Goal: Task Accomplishment & Management: Use online tool/utility

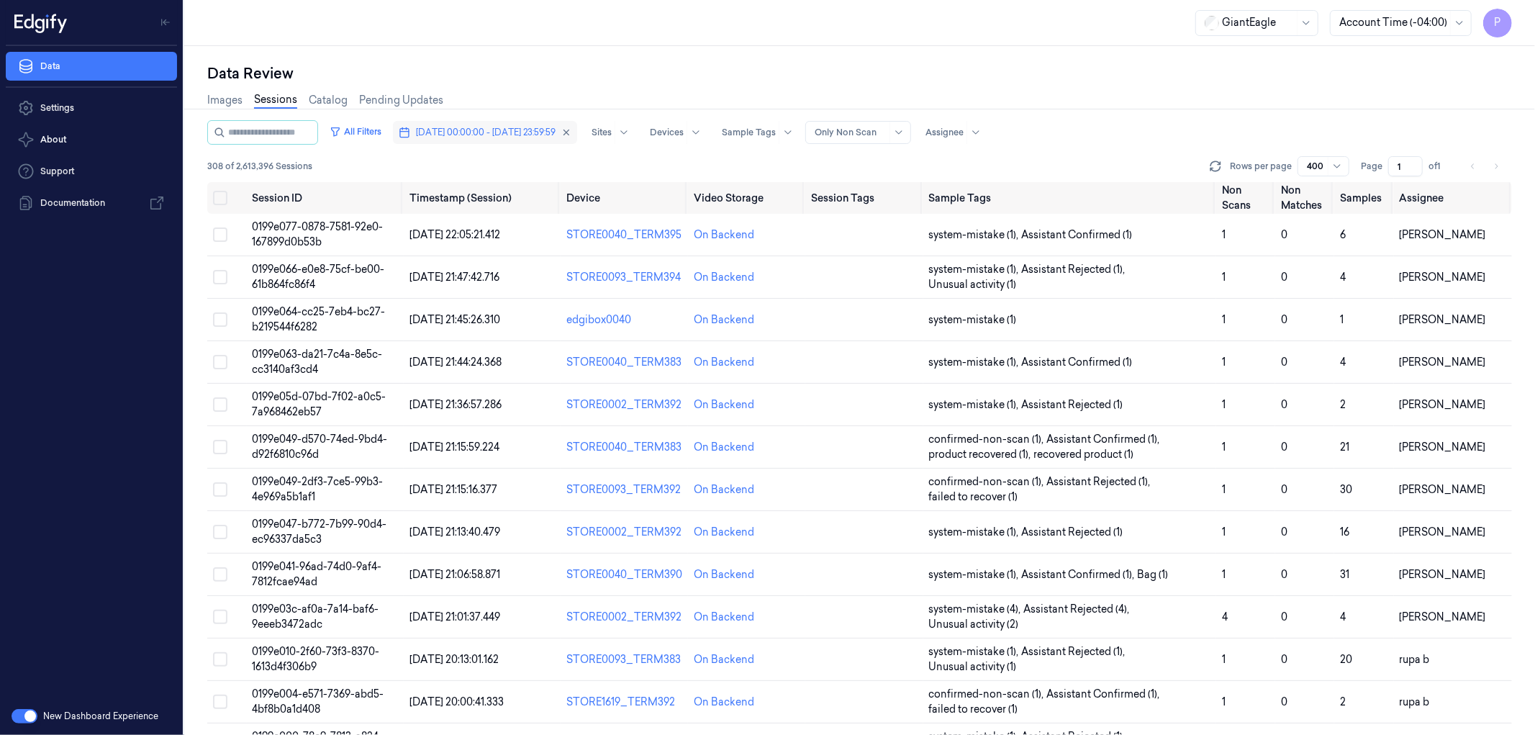
click at [500, 127] on span "[DATE] 00:00:00 - [DATE] 23:59:59" at bounding box center [486, 132] width 140 height 13
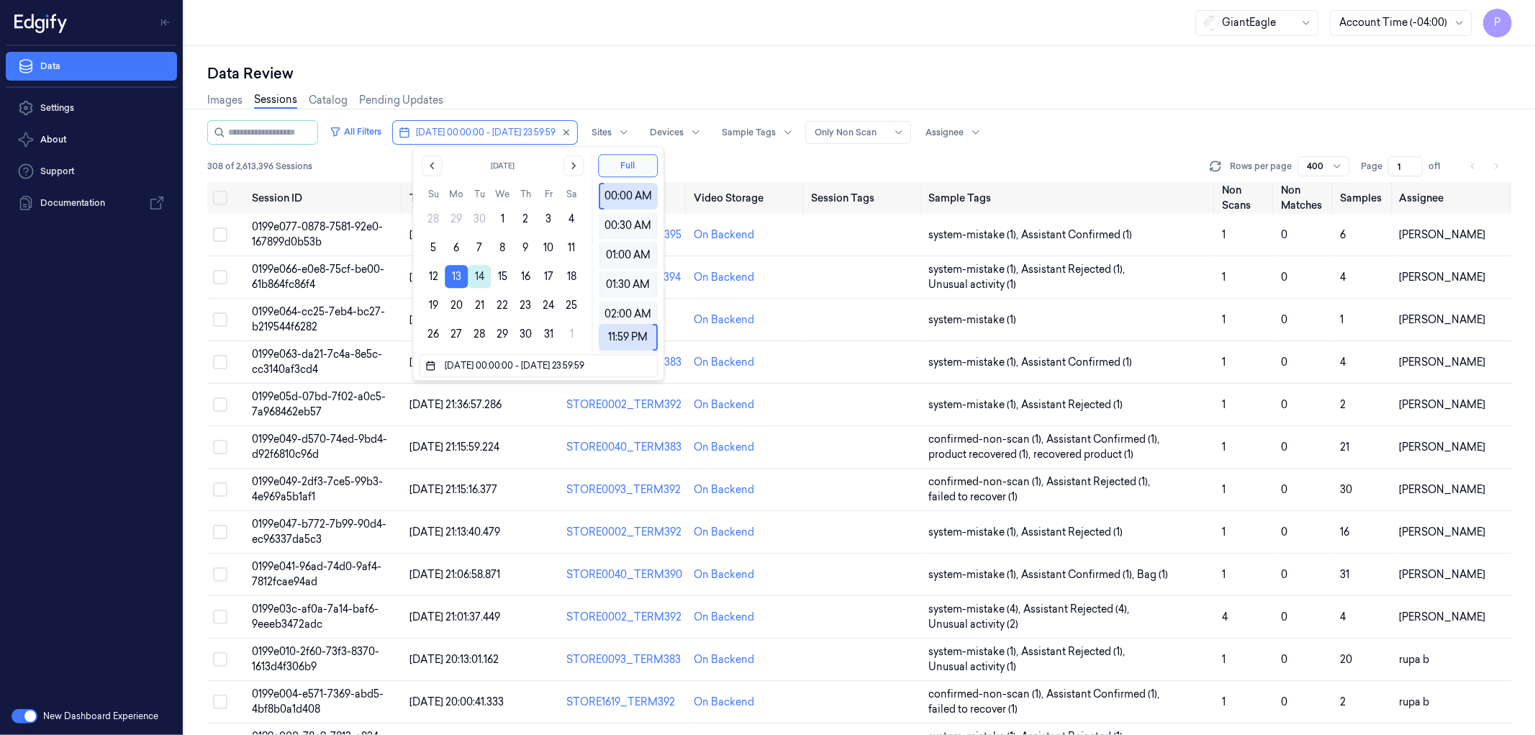
click at [476, 282] on button "14" at bounding box center [479, 276] width 23 height 23
click at [478, 279] on button "14" at bounding box center [479, 276] width 23 height 23
type input "[DATE] 00:00:00 - [DATE] 23:59:59"
click at [615, 55] on div "Data Review Images Sessions Catalog Pending Updates All Filters [DATE] 00:00:00…" at bounding box center [859, 390] width 1351 height 689
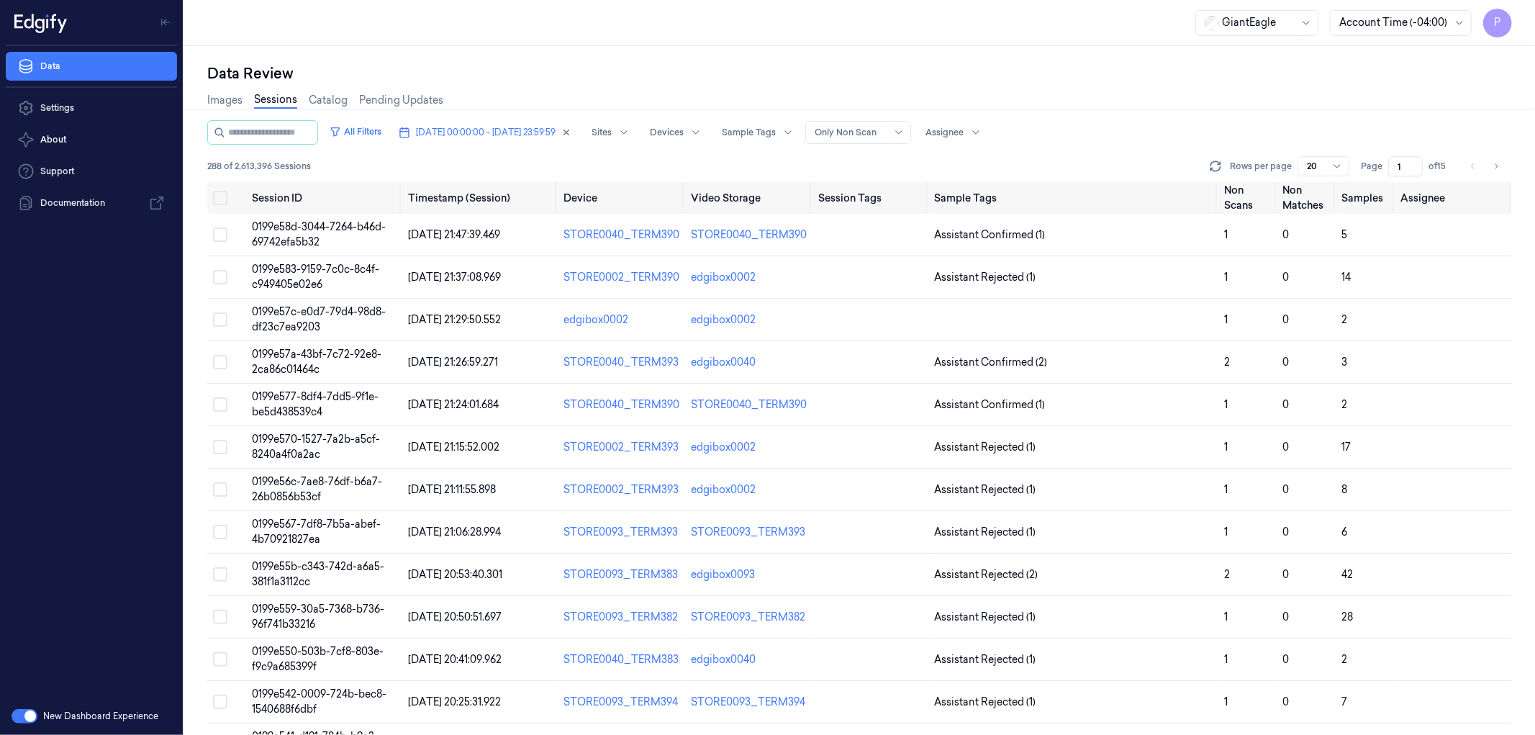
click at [1404, 167] on input "1" at bounding box center [1405, 166] width 35 height 20
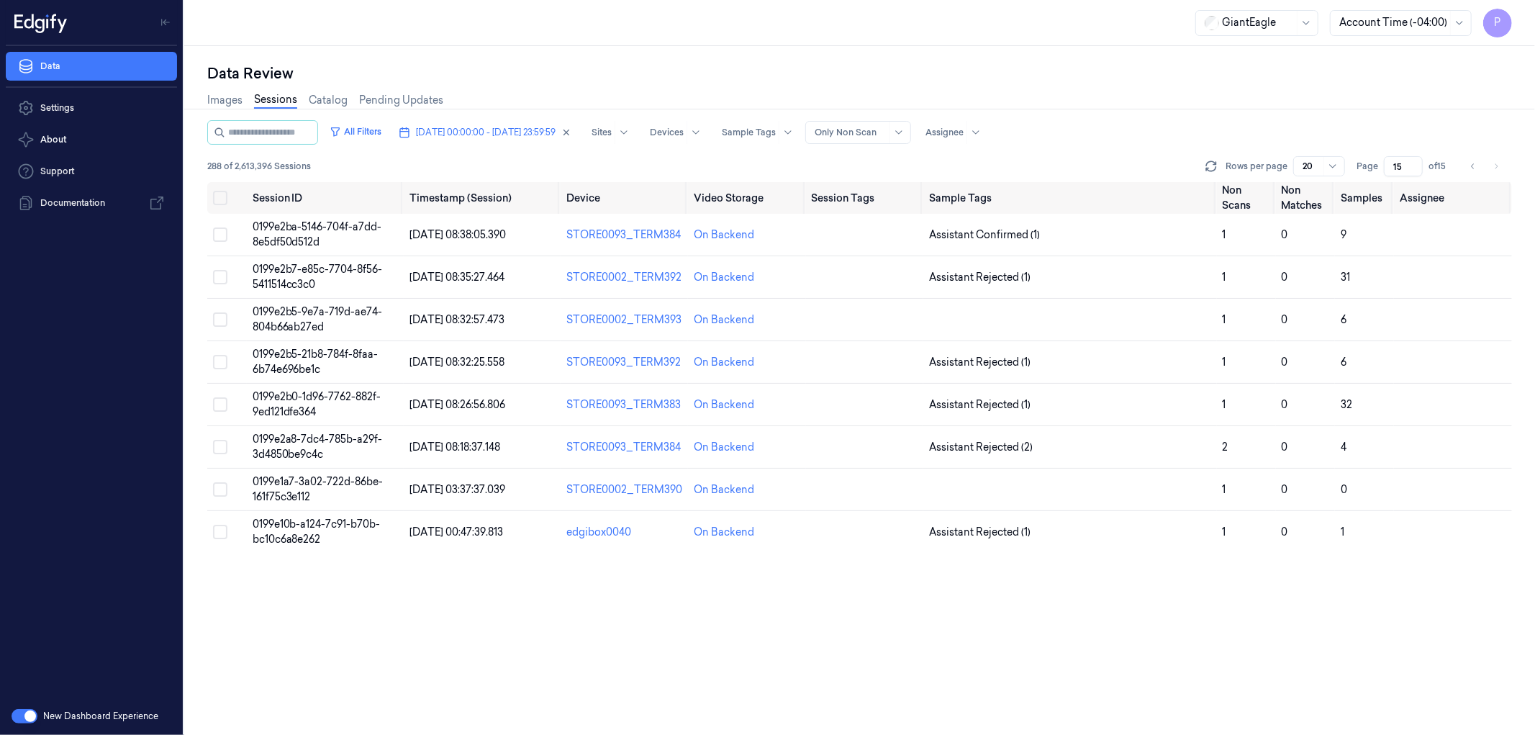
click at [1183, 76] on div "Data Review" at bounding box center [859, 73] width 1305 height 20
click at [1472, 168] on icon "Go to previous page" at bounding box center [1473, 167] width 9 height 12
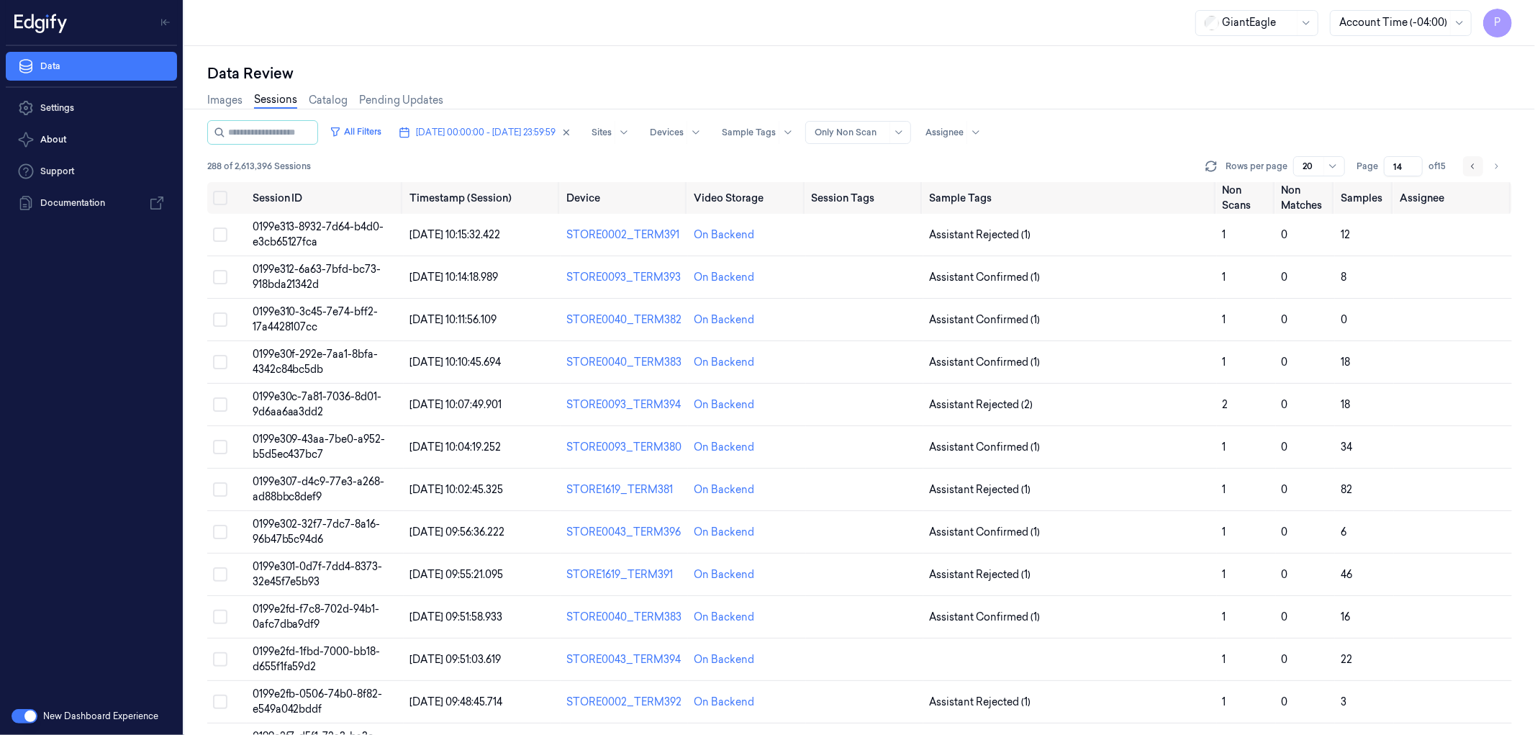
click at [1475, 164] on icon "Go to previous page" at bounding box center [1473, 167] width 9 height 12
click at [1473, 166] on icon "Go to previous page" at bounding box center [1473, 167] width 9 height 12
click at [1473, 167] on icon "Go to previous page" at bounding box center [1473, 167] width 9 height 12
click at [1472, 166] on icon "Go to previous page" at bounding box center [1472, 165] width 3 height 5
type input "10"
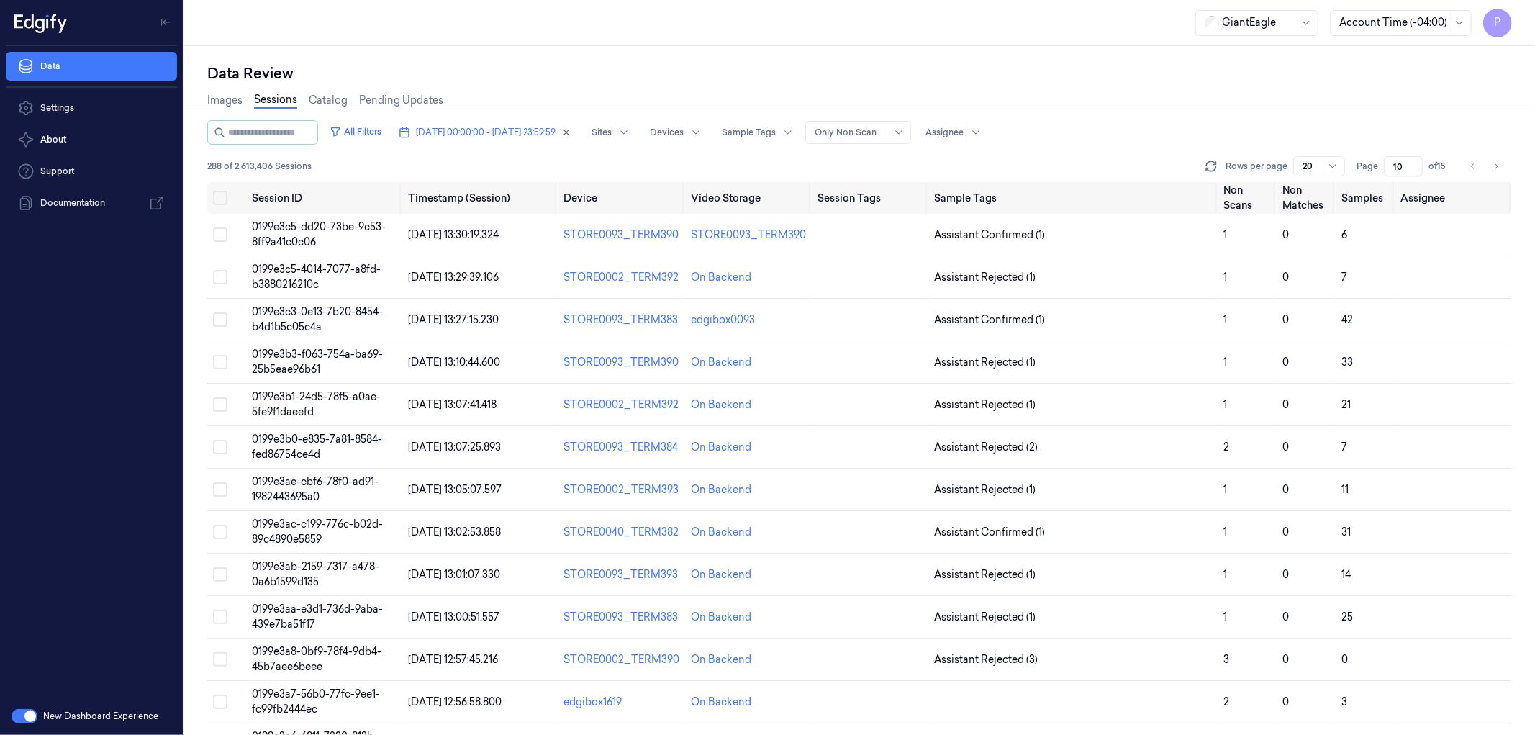
drag, startPoint x: 1403, startPoint y: 163, endPoint x: 1389, endPoint y: 164, distance: 14.4
click at [1389, 164] on input "10" at bounding box center [1403, 166] width 39 height 20
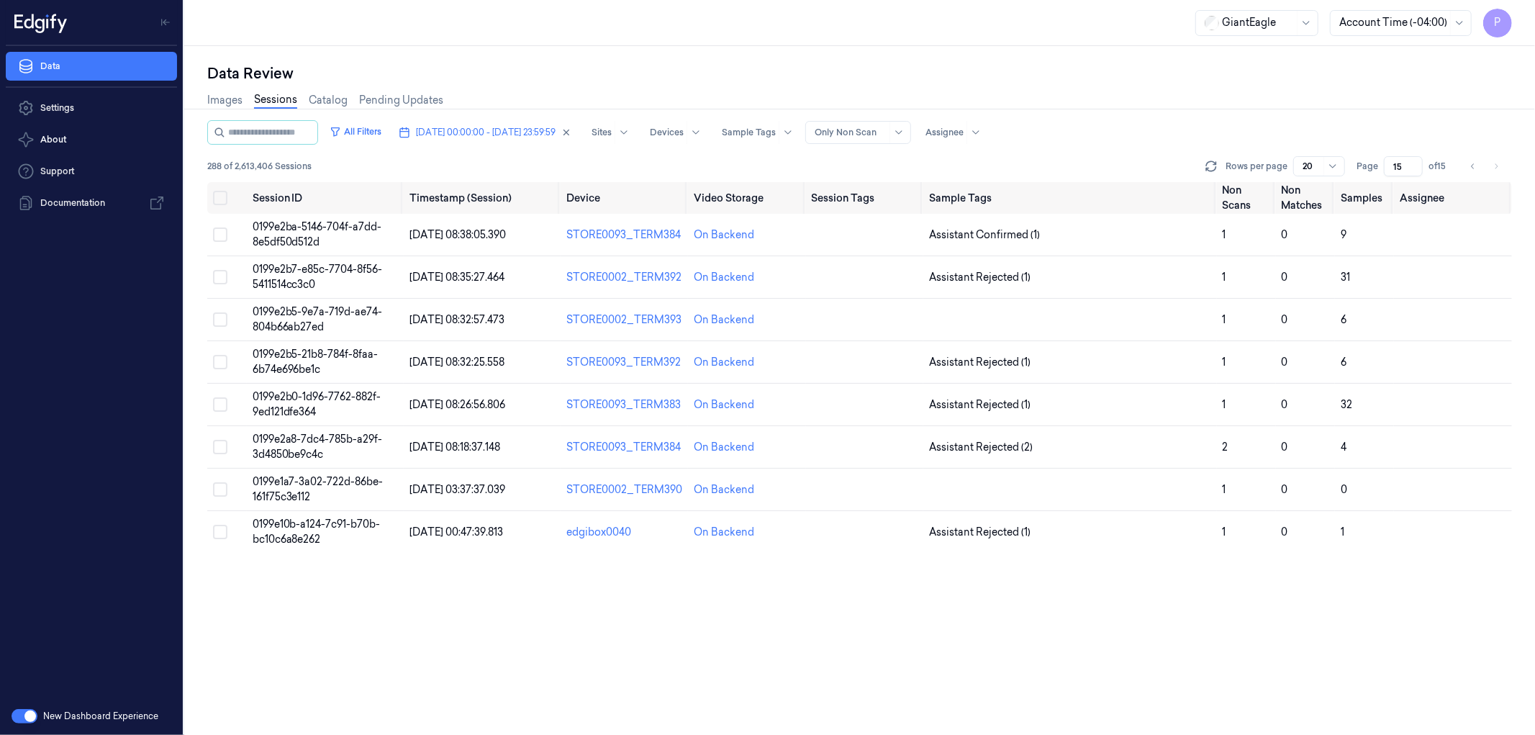
type input "15"
click at [1249, 102] on div "Images Sessions Catalog Pending Updates" at bounding box center [859, 101] width 1305 height 37
click at [218, 196] on button "Select all" at bounding box center [220, 198] width 14 height 14
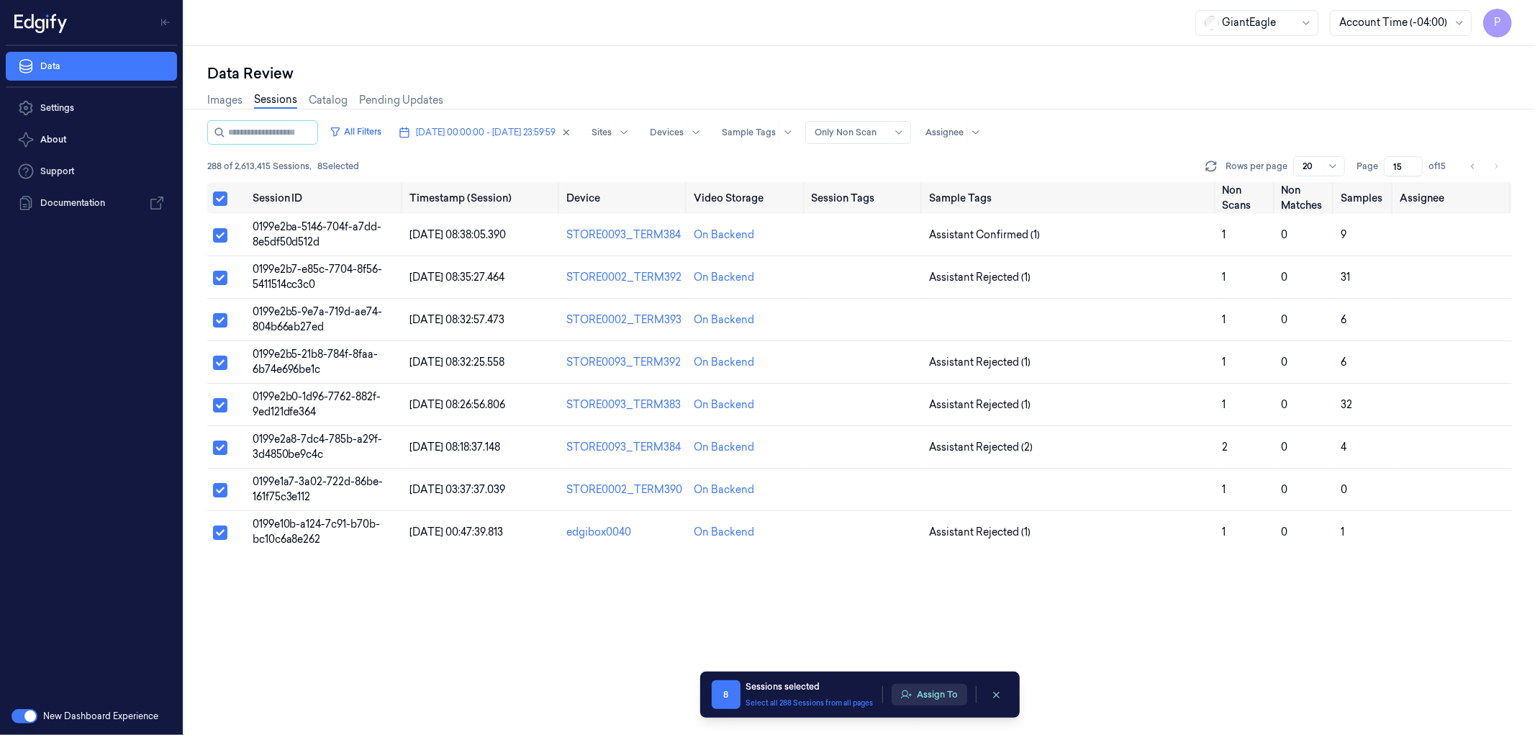
click at [926, 699] on button "Assign To" at bounding box center [930, 695] width 76 height 22
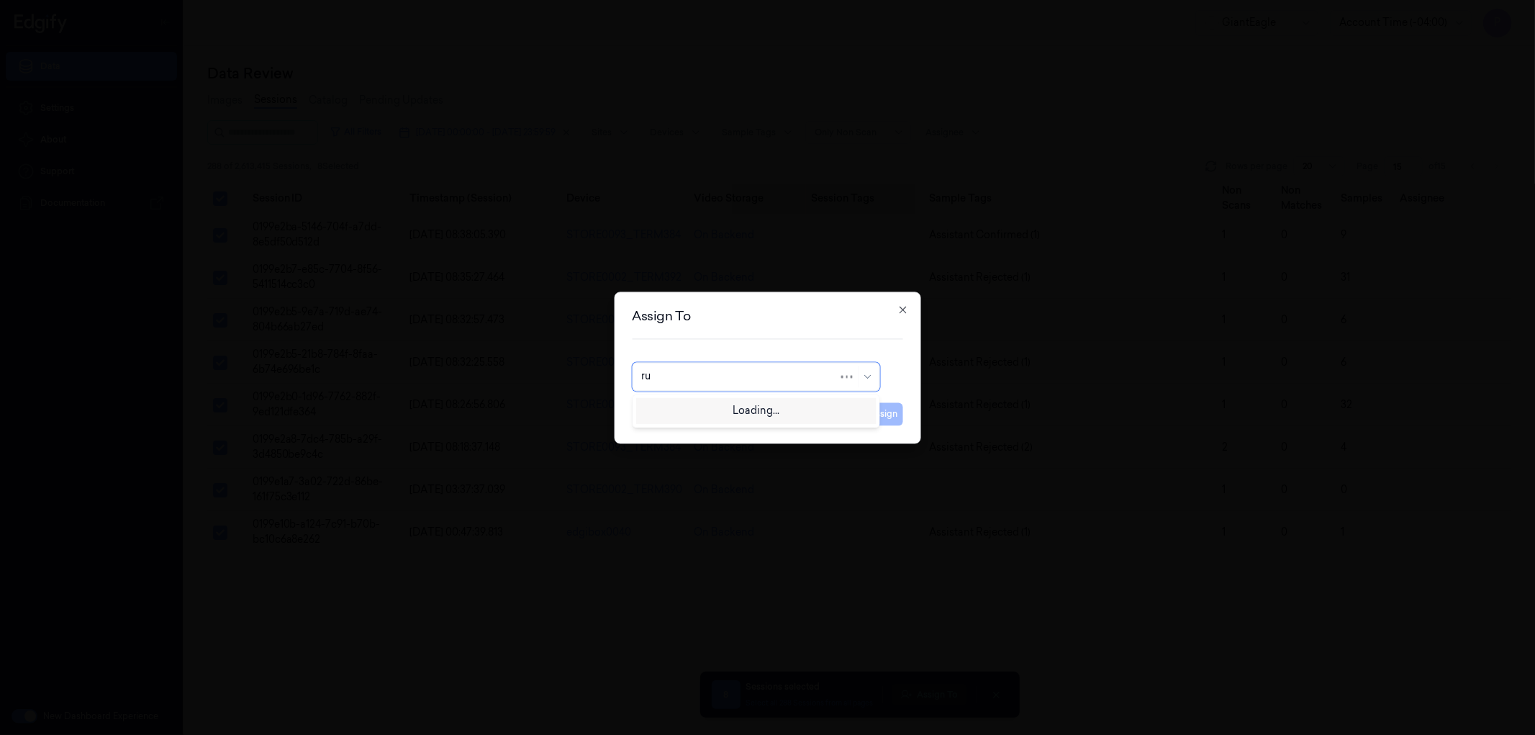
type input "rup"
click at [800, 407] on div "rupa b" at bounding box center [755, 409] width 229 height 15
click at [881, 412] on button "Assign" at bounding box center [884, 413] width 40 height 23
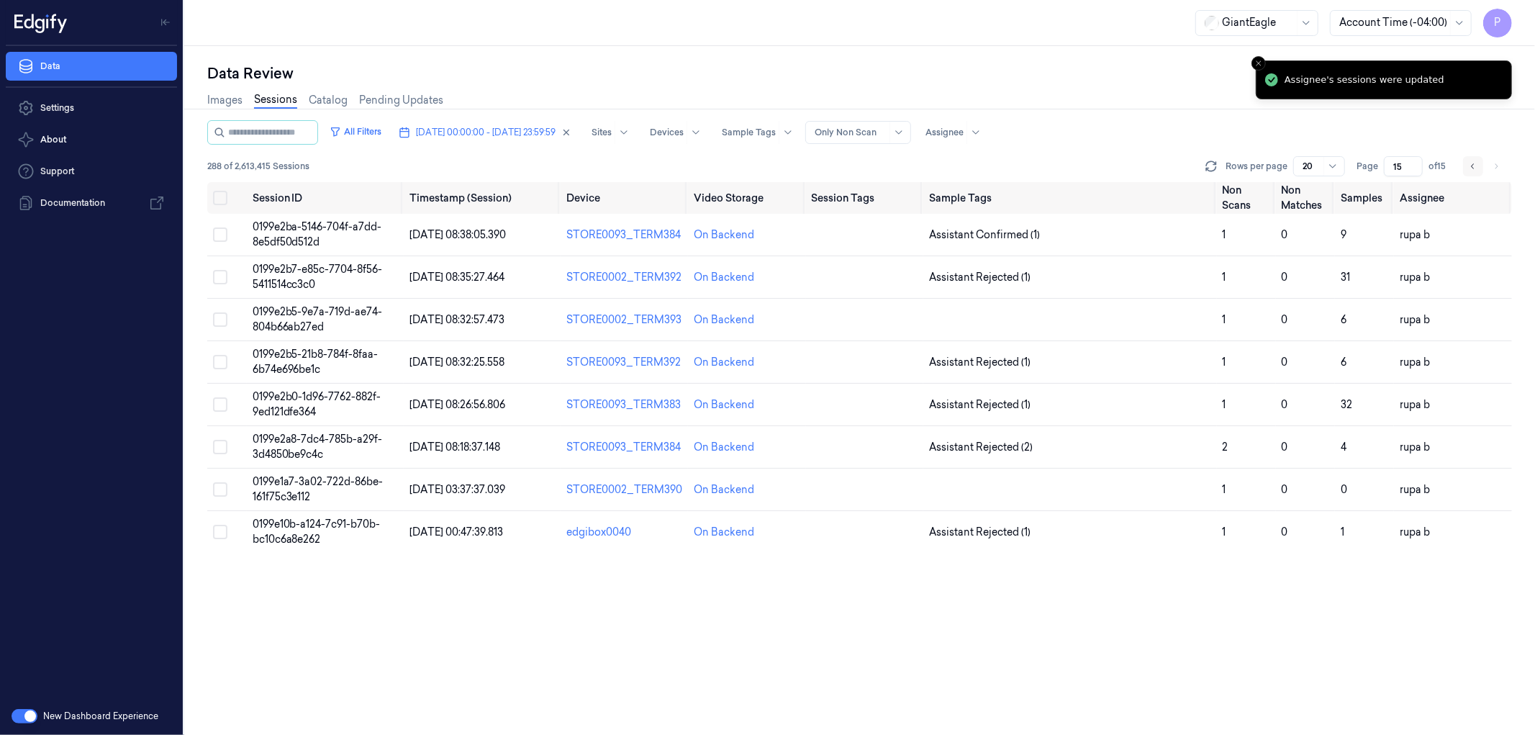
click at [1473, 171] on icon "Go to previous page" at bounding box center [1473, 167] width 9 height 12
type input "14"
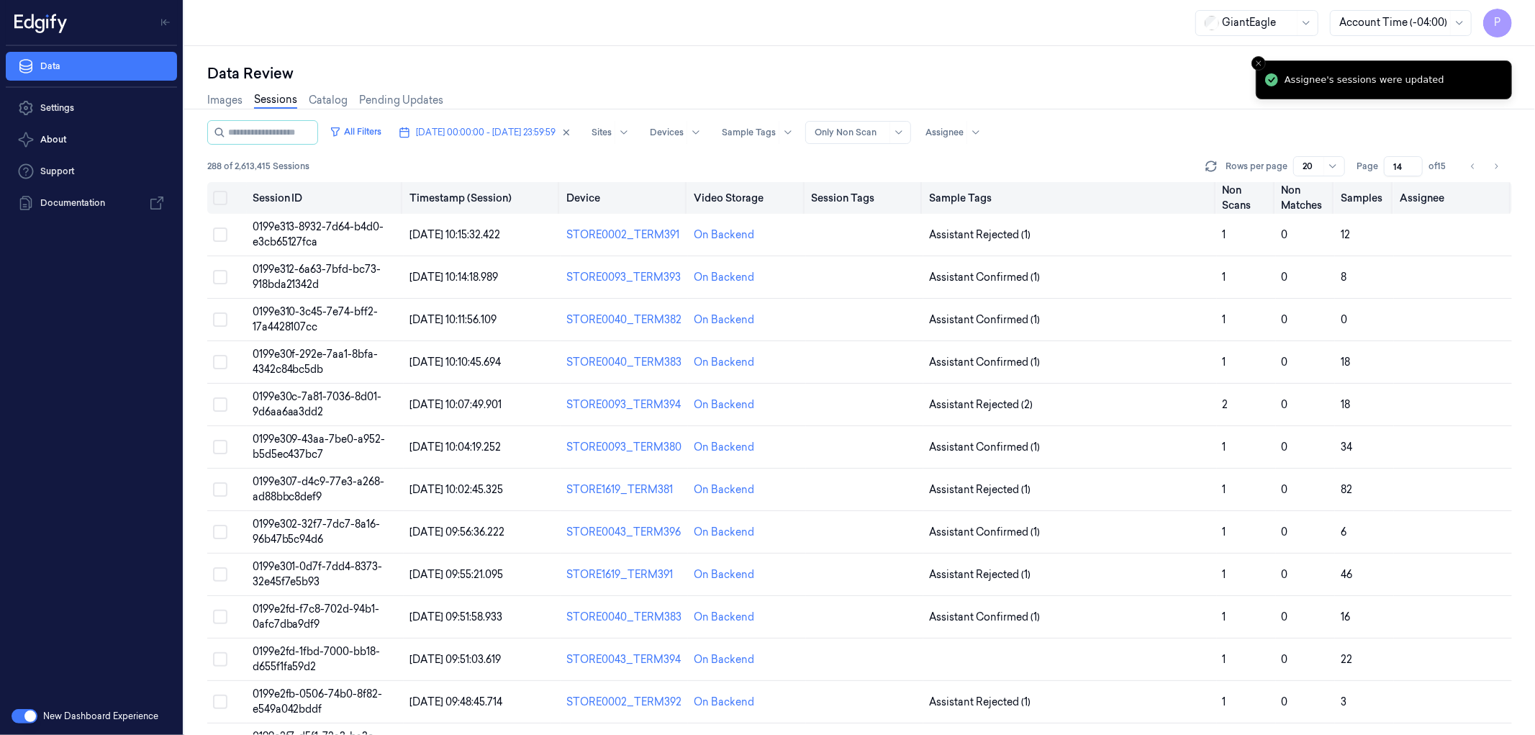
click at [223, 194] on button "Select all" at bounding box center [220, 198] width 14 height 14
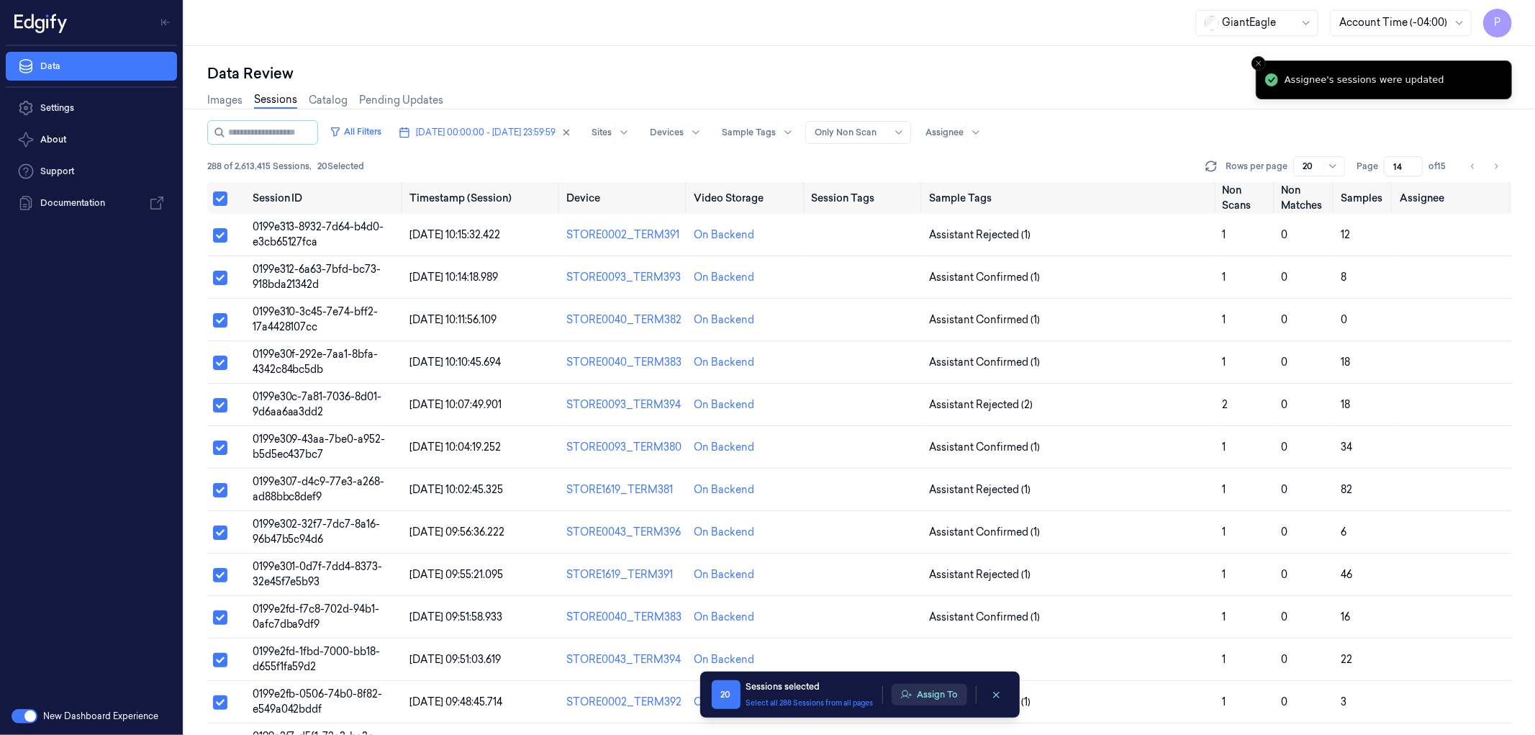
click at [937, 688] on button "Assign To" at bounding box center [930, 695] width 76 height 22
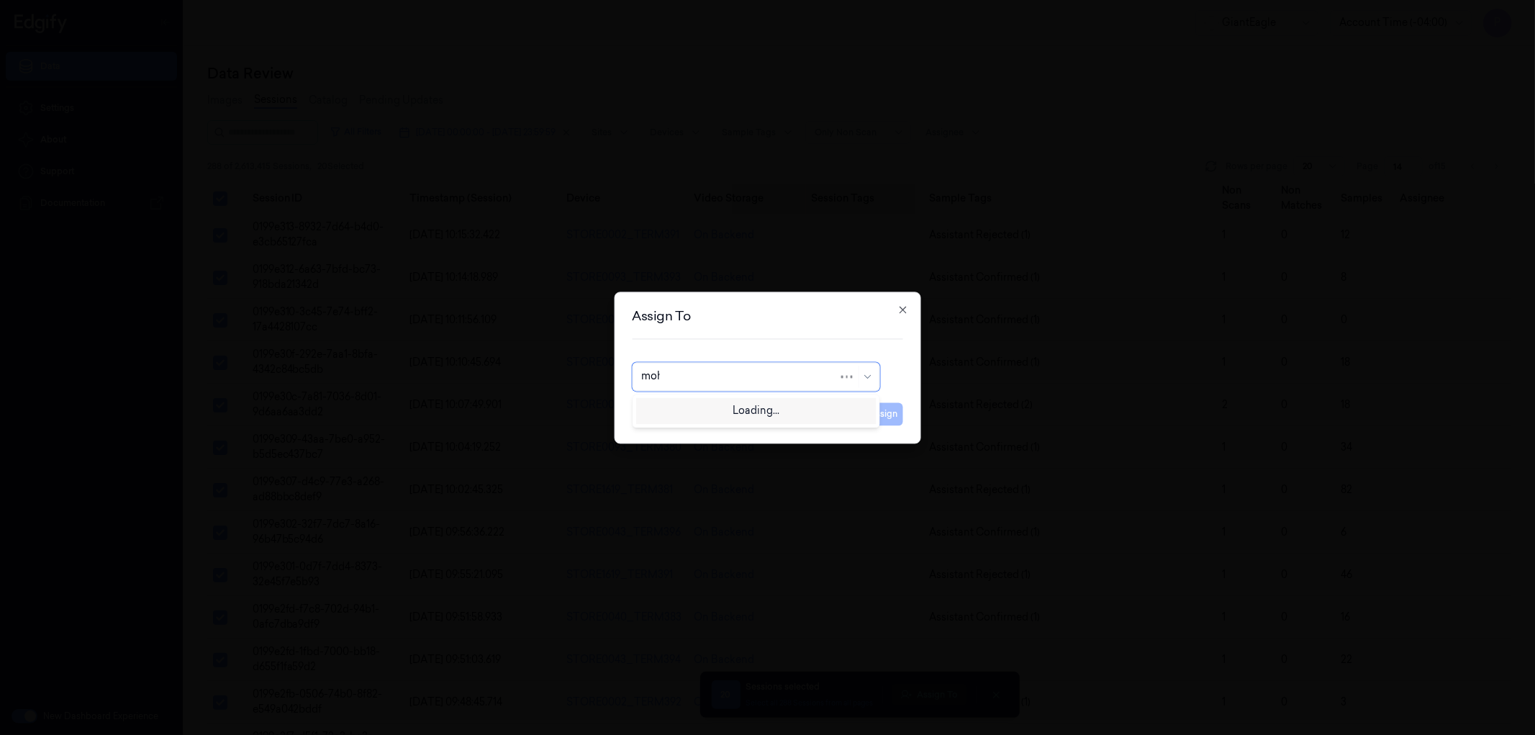
type input "moha"
click at [765, 413] on div "[PERSON_NAME]" at bounding box center [755, 409] width 229 height 15
click at [893, 416] on button "Assign" at bounding box center [884, 413] width 40 height 23
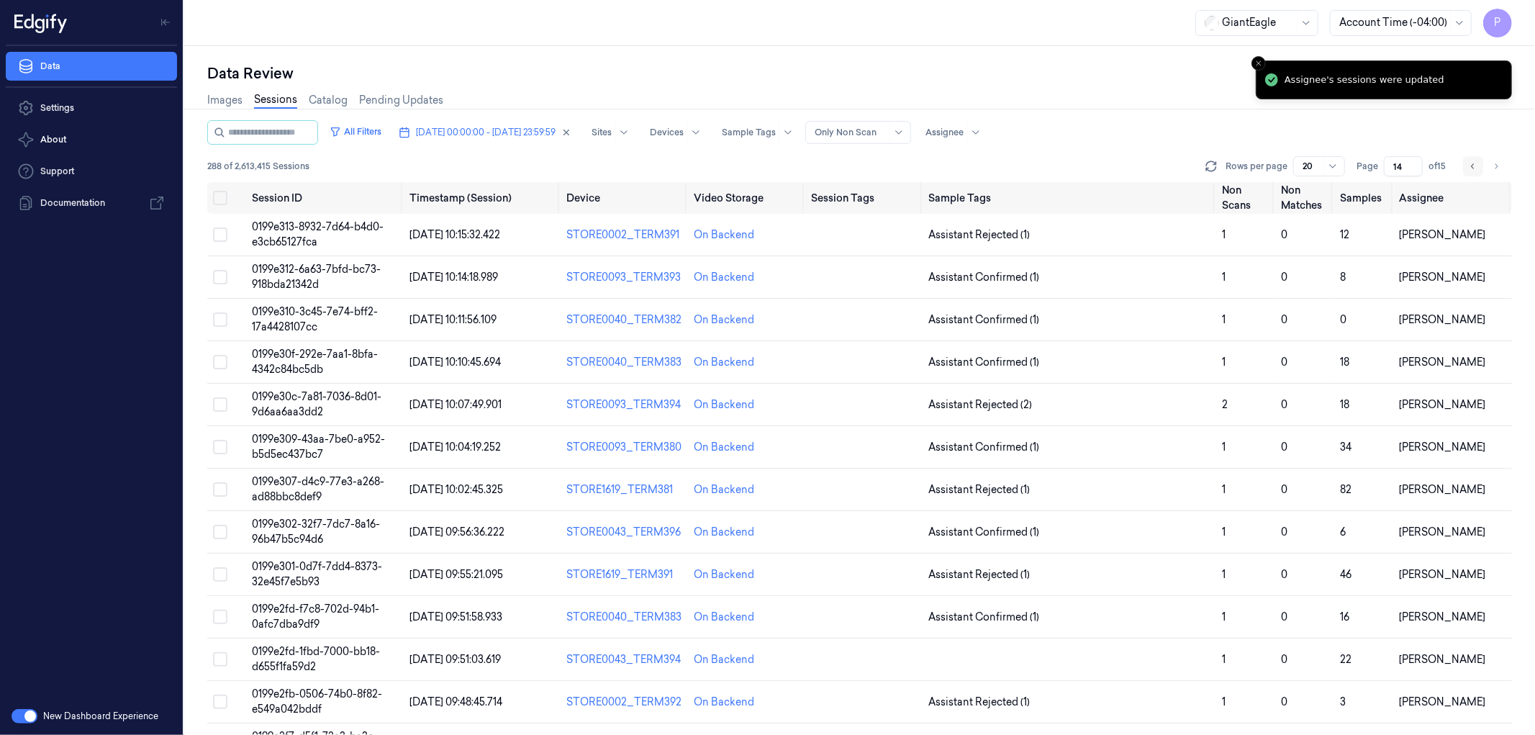
click at [1476, 164] on icon "Go to previous page" at bounding box center [1473, 167] width 9 height 12
type input "13"
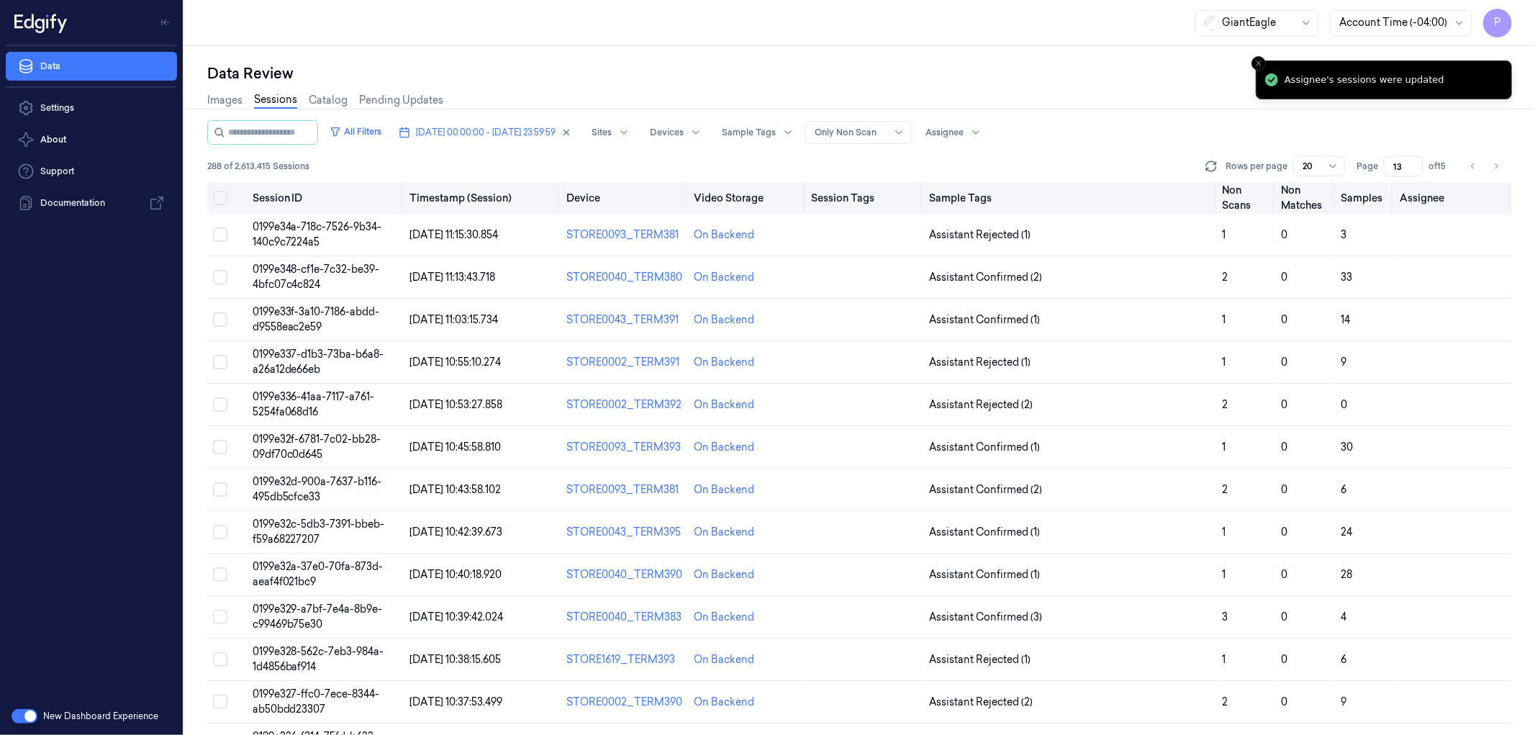
click at [218, 195] on button "Select all" at bounding box center [220, 198] width 14 height 14
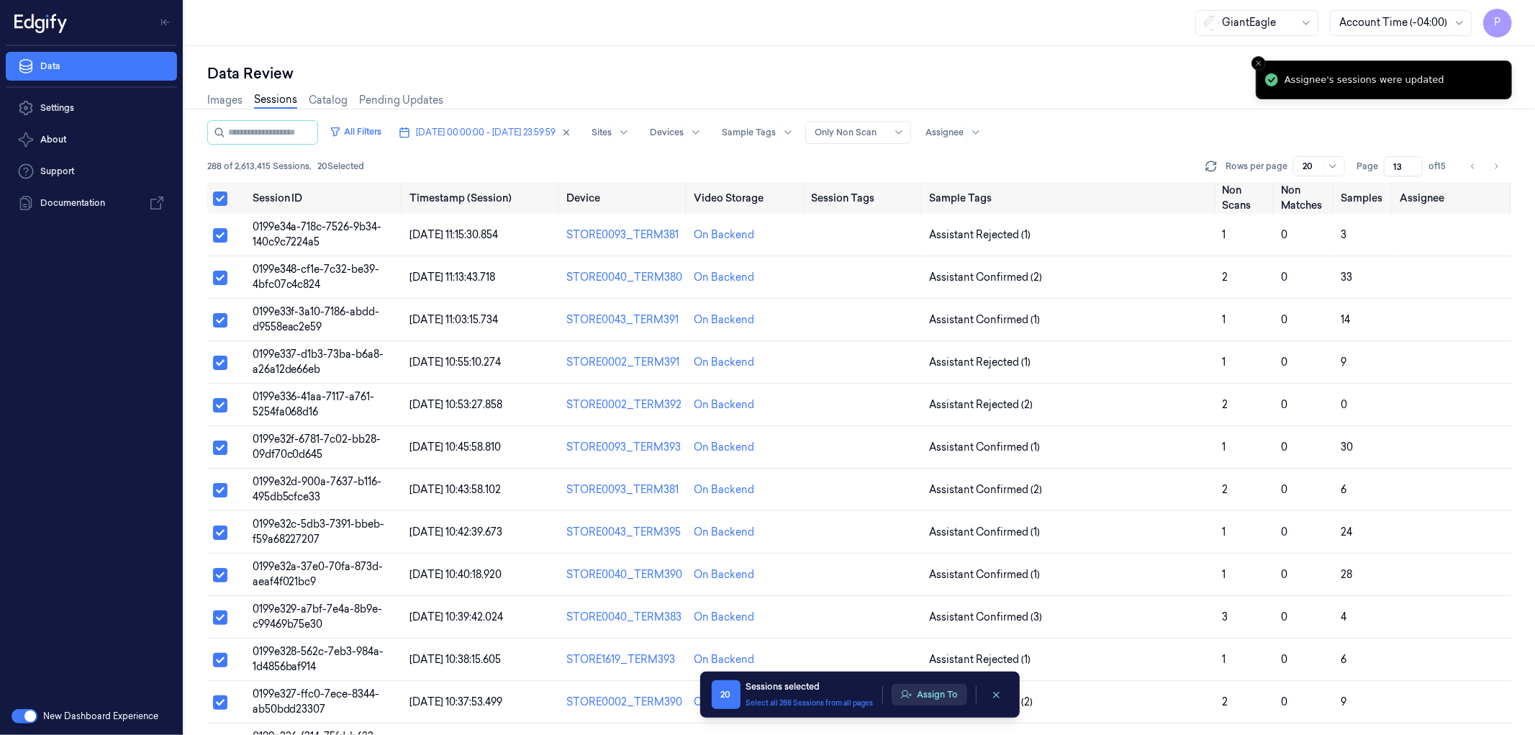
click at [926, 694] on button "Assign To" at bounding box center [930, 695] width 76 height 22
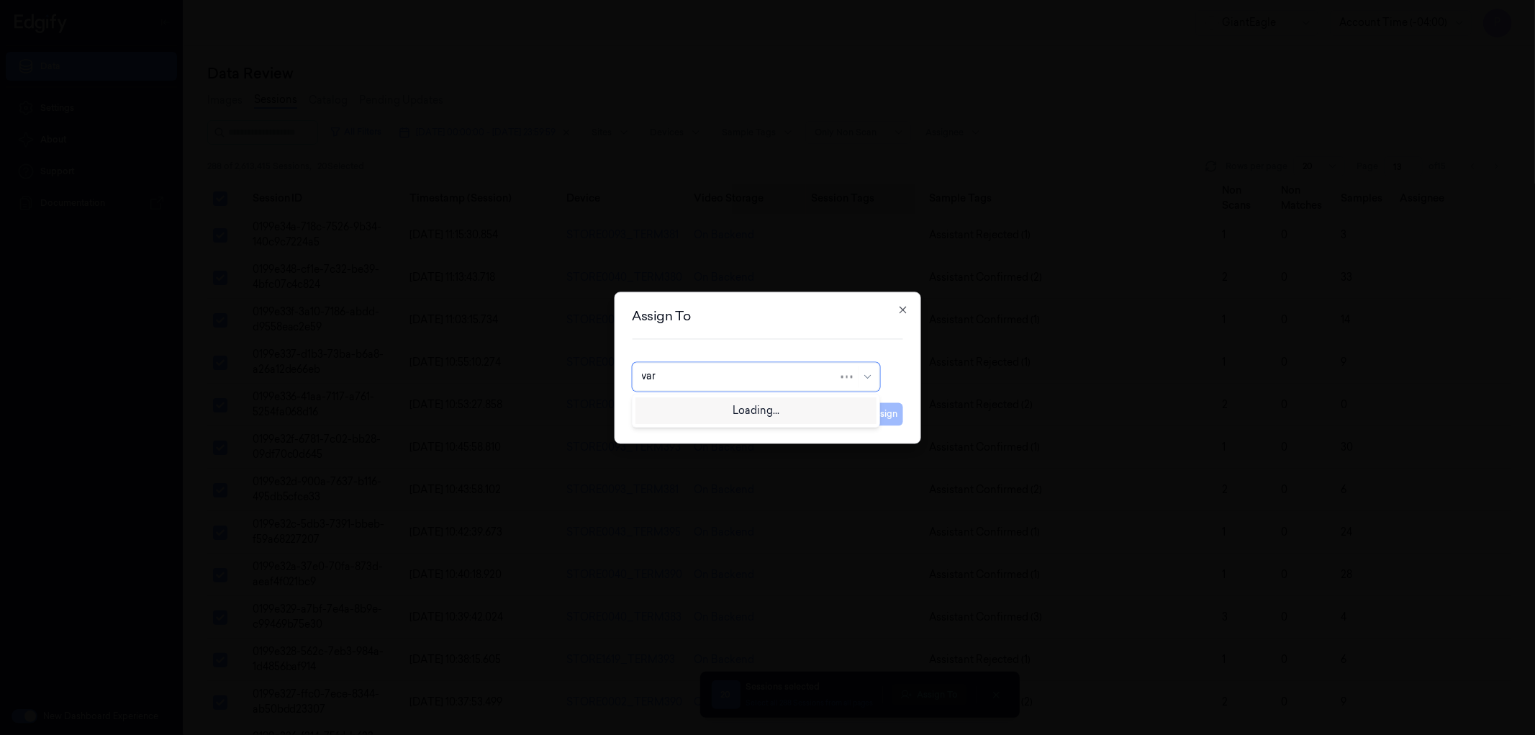
type input "vars"
click at [714, 430] on div "[PERSON_NAME] g" at bounding box center [755, 432] width 229 height 15
click at [881, 415] on button "Assign" at bounding box center [884, 413] width 40 height 23
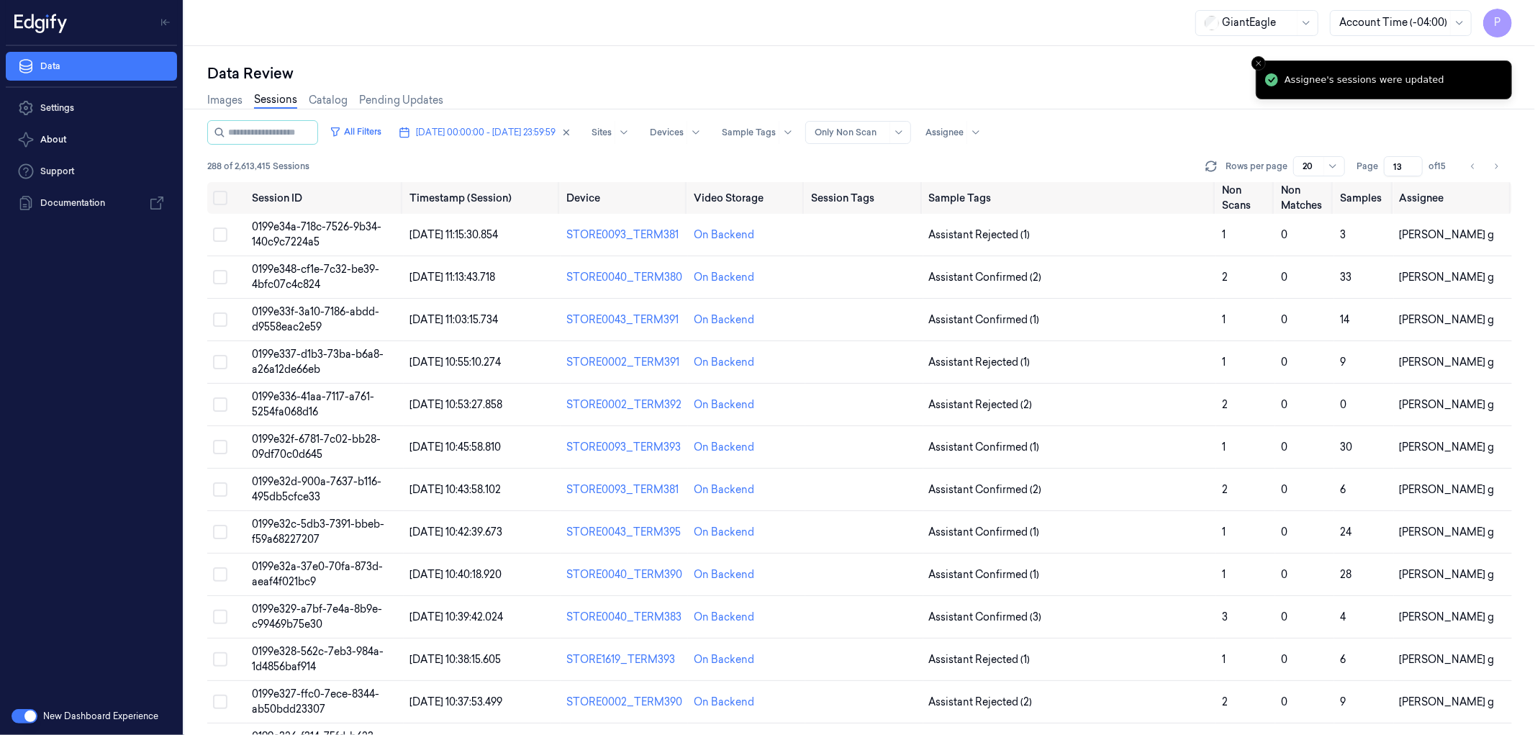
click at [1212, 101] on div "Images Sessions Catalog Pending Updates" at bounding box center [859, 101] width 1305 height 37
